Goal: Check status: Check status

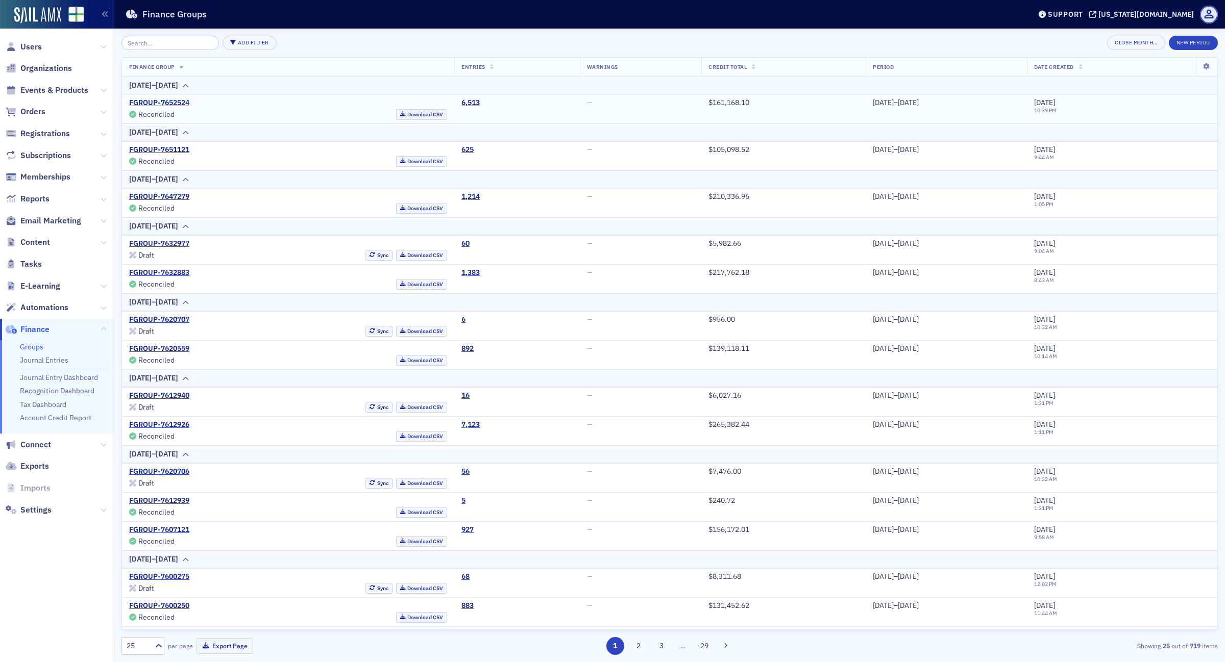
click at [179, 107] on link "FGROUP-7652524" at bounding box center [159, 102] width 60 height 9
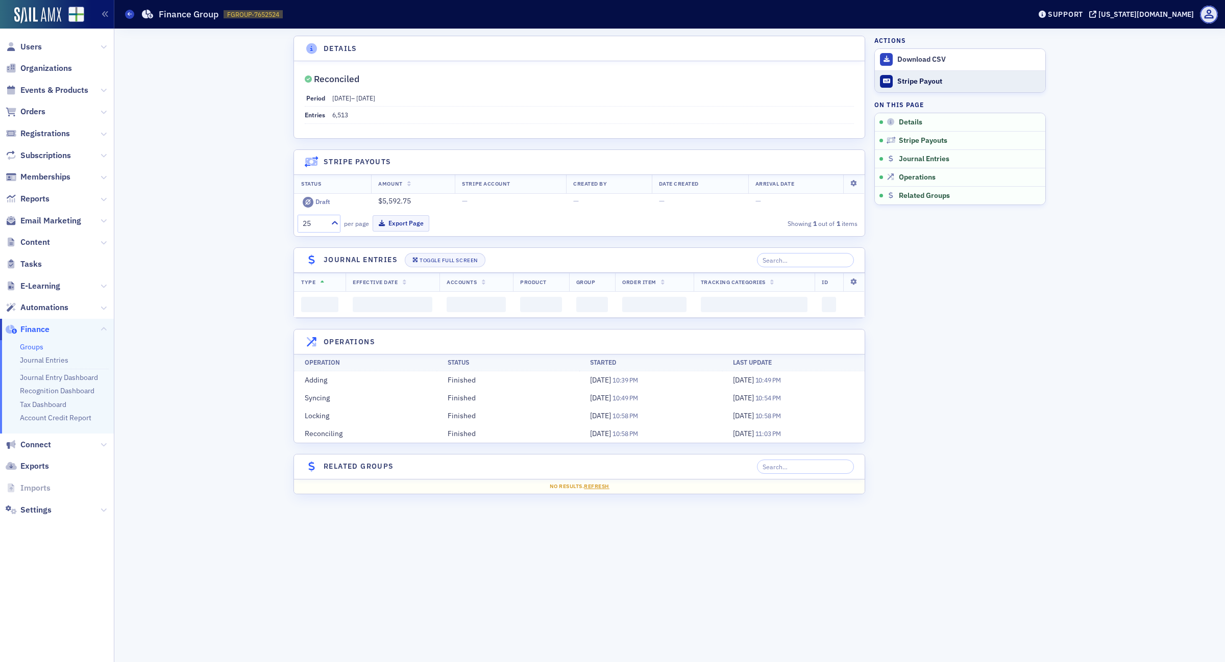
click at [919, 78] on div "Stripe Payout" at bounding box center [968, 81] width 143 height 9
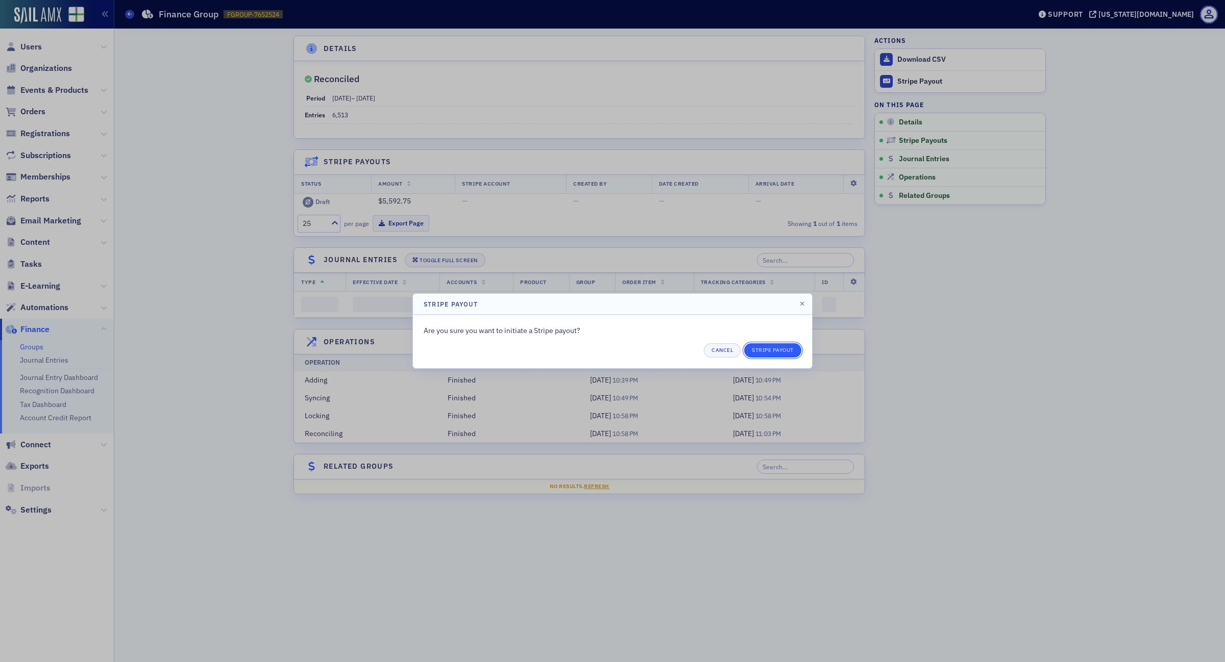
click at [776, 352] on button "Stripe Payout" at bounding box center [772, 350] width 57 height 14
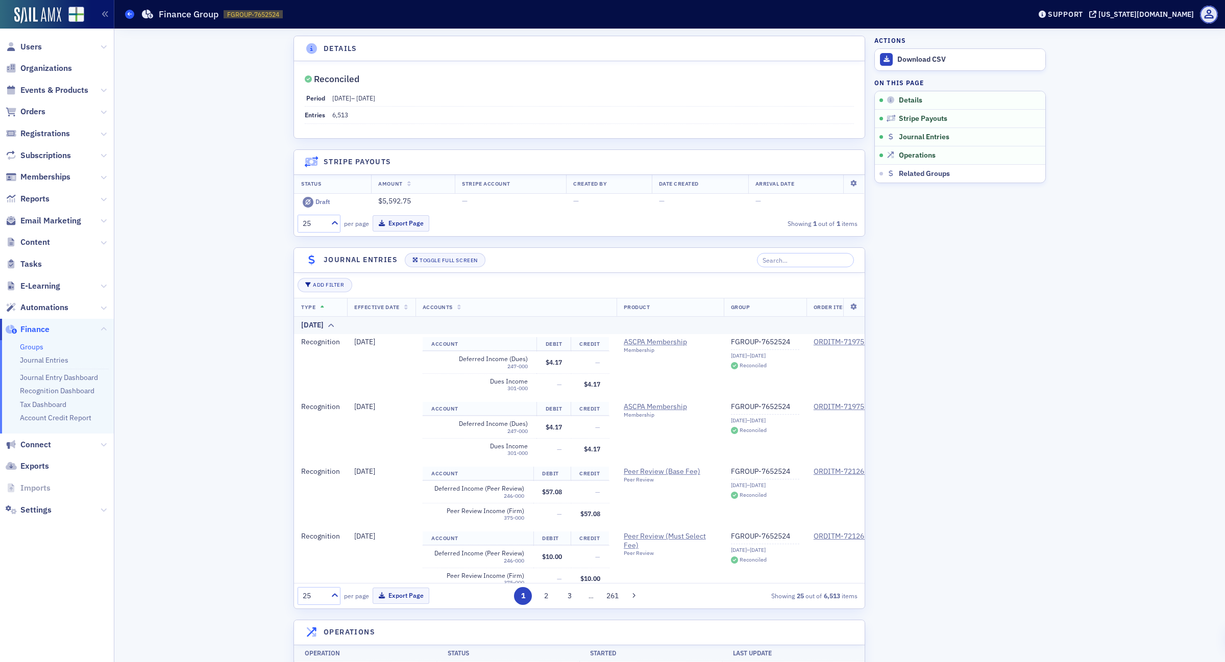
click at [129, 14] on icon at bounding box center [130, 14] width 4 height 5
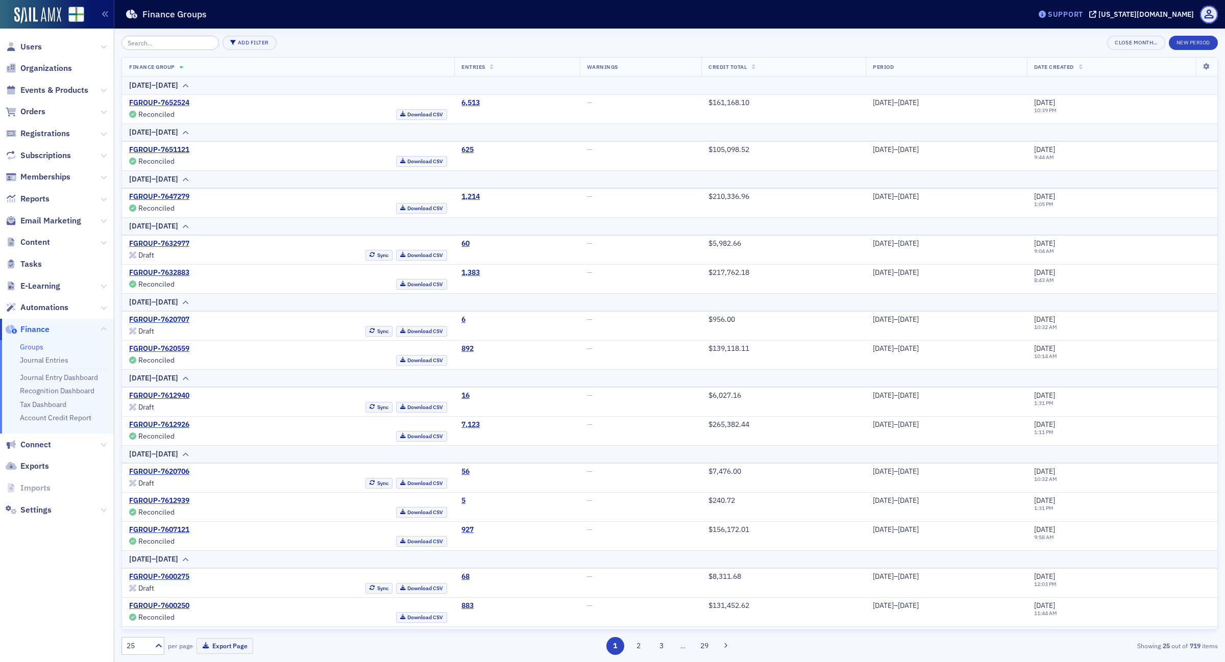
click at [1083, 10] on div "Support" at bounding box center [1065, 14] width 35 height 9
click at [1104, 66] on span "Live Chat" at bounding box center [1108, 64] width 55 height 9
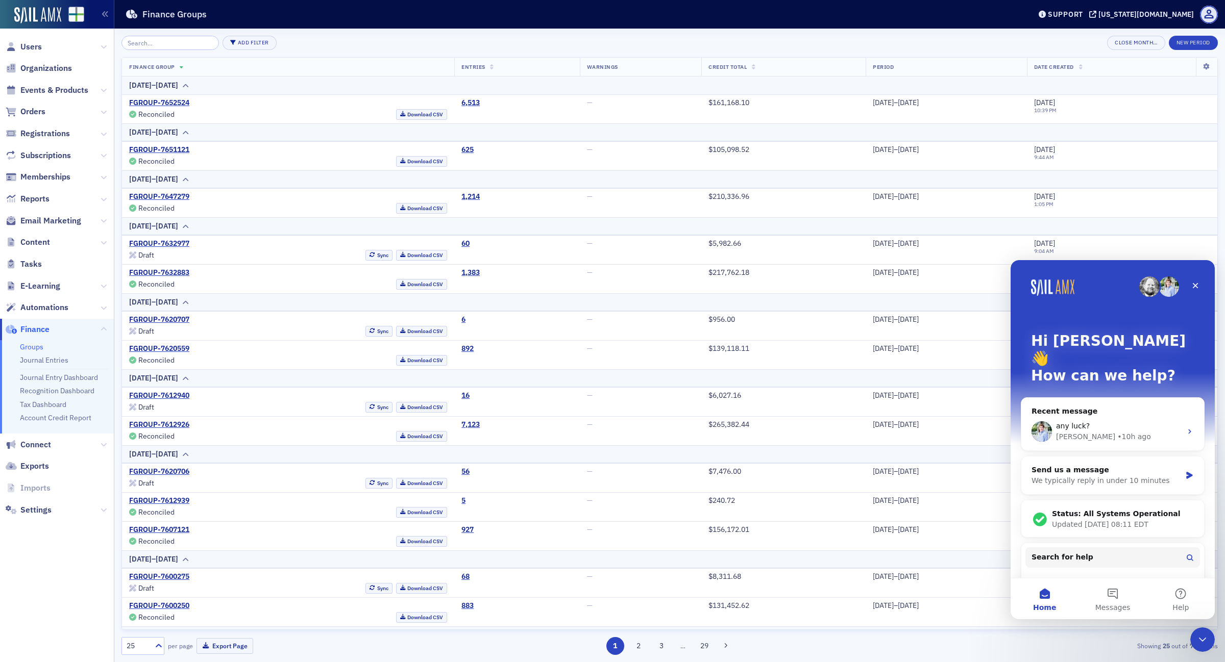
click at [32, 118] on span "Orders" at bounding box center [57, 112] width 114 height 22
click at [31, 109] on span "Orders" at bounding box center [32, 111] width 25 height 11
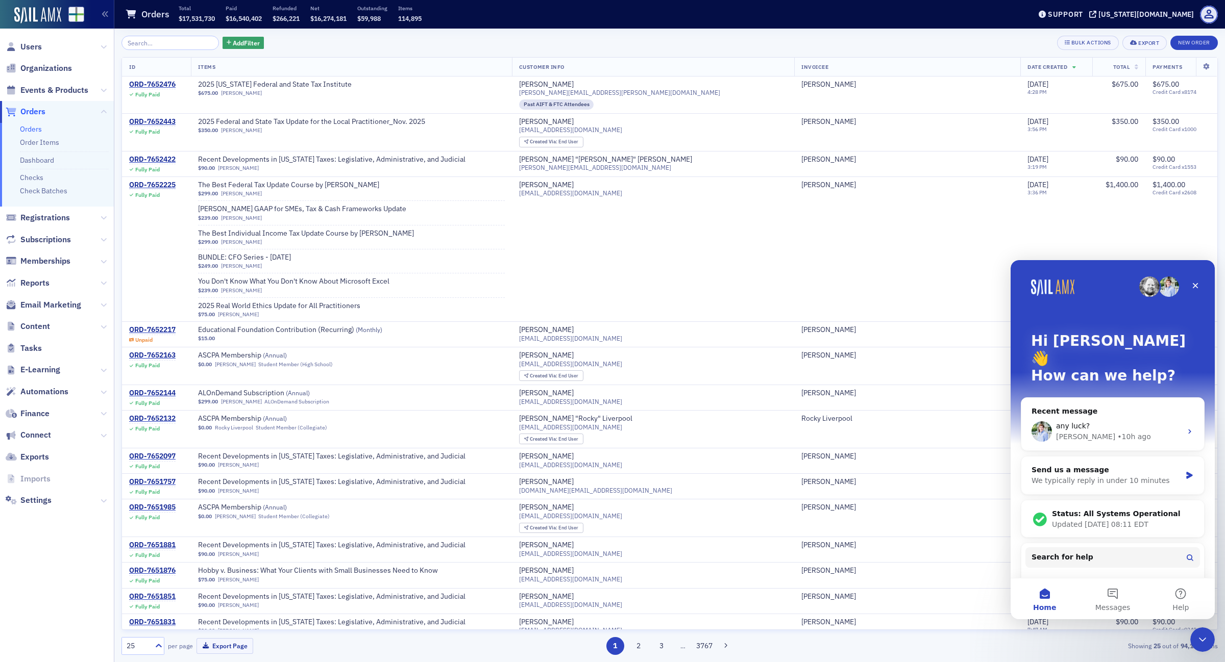
click at [163, 44] on input "search" at bounding box center [169, 43] width 97 height 14
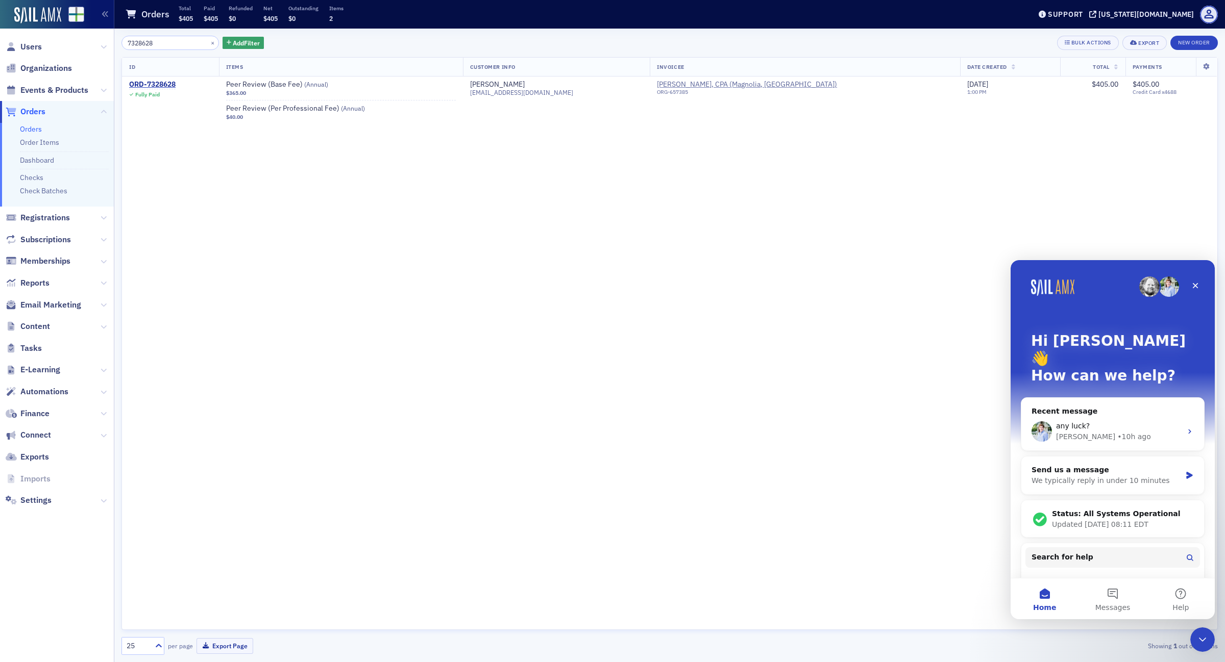
type input "7328628"
click at [1191, 284] on icon "Close" at bounding box center [1195, 286] width 8 height 8
